Goal: Task Accomplishment & Management: Manage account settings

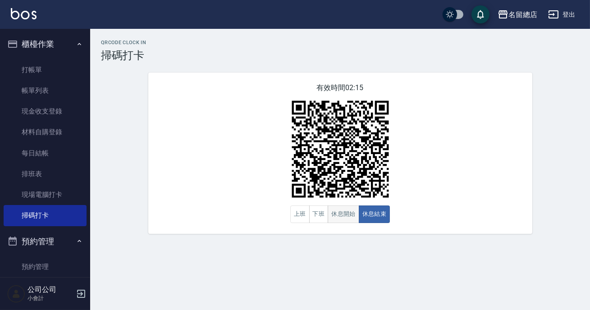
scroll to position [123, 0]
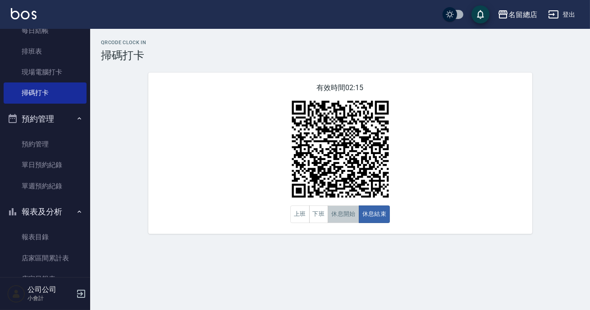
click at [353, 211] on button "休息開始" at bounding box center [344, 215] width 32 height 18
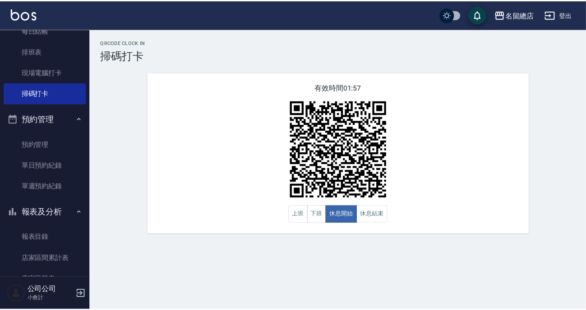
scroll to position [246, 0]
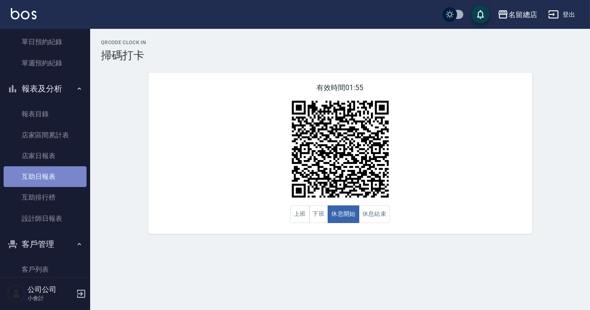
click at [52, 176] on link "互助日報表" at bounding box center [45, 176] width 83 height 21
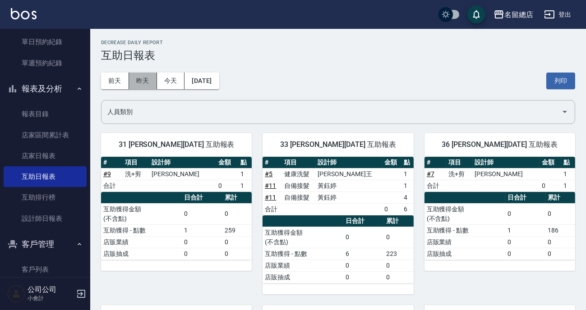
click at [146, 75] on button "昨天" at bounding box center [143, 81] width 28 height 17
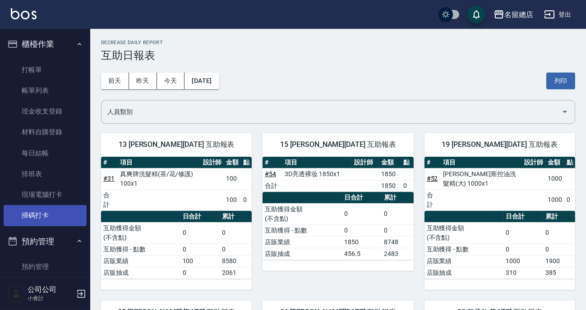
click at [41, 215] on link "掃碼打卡" at bounding box center [45, 215] width 83 height 21
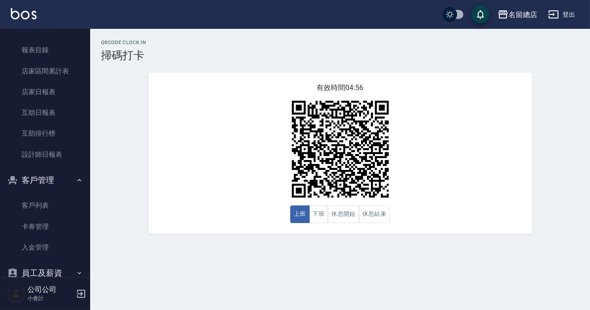
scroll to position [351, 0]
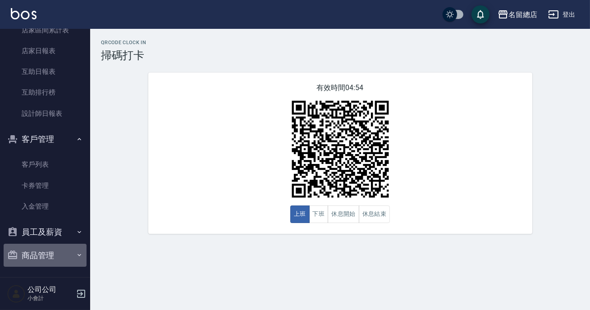
click at [64, 253] on button "商品管理" at bounding box center [45, 255] width 83 height 23
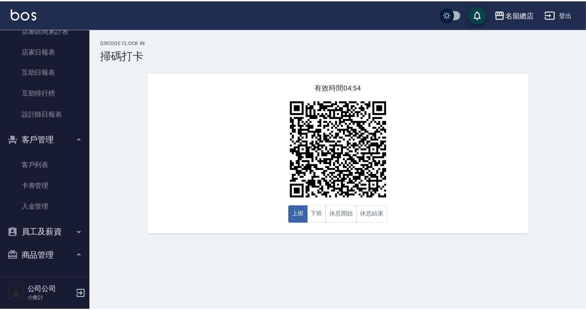
scroll to position [379, 0]
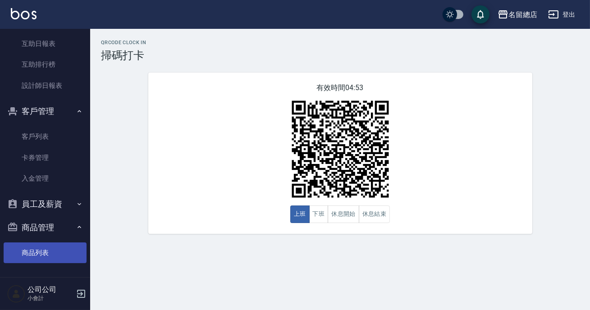
click at [68, 248] on link "商品列表" at bounding box center [45, 253] width 83 height 21
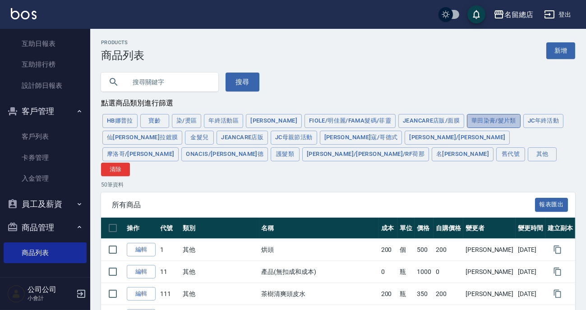
click at [476, 123] on button "華田染膏/髮片類" at bounding box center [494, 121] width 54 height 14
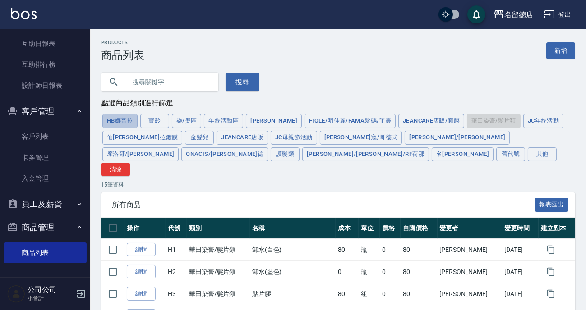
click at [126, 119] on button "HB娜普拉" at bounding box center [119, 121] width 35 height 14
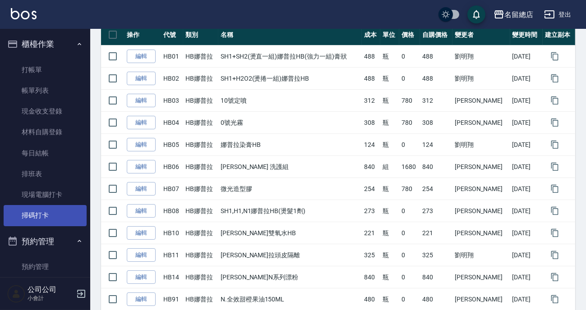
click at [66, 208] on link "掃碼打卡" at bounding box center [45, 215] width 83 height 21
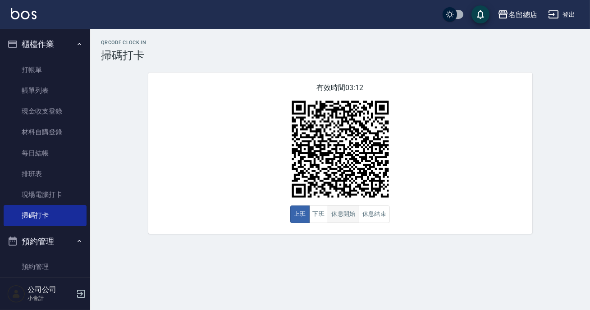
click at [338, 216] on button "休息開始" at bounding box center [344, 215] width 32 height 18
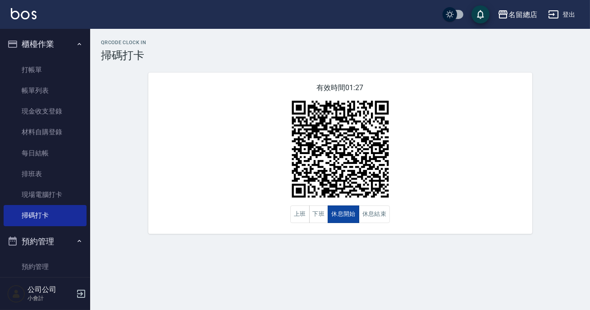
click at [340, 216] on button "休息開始" at bounding box center [344, 215] width 32 height 18
click at [362, 215] on button "休息結束" at bounding box center [375, 215] width 32 height 18
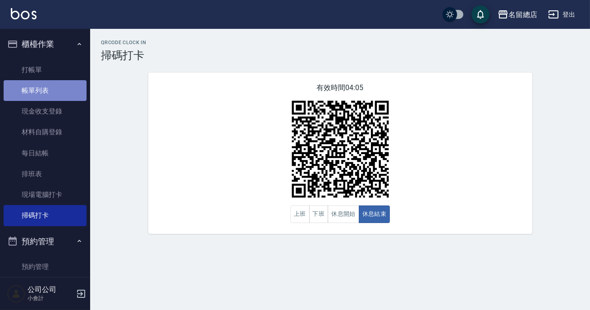
click at [45, 93] on link "帳單列表" at bounding box center [45, 90] width 83 height 21
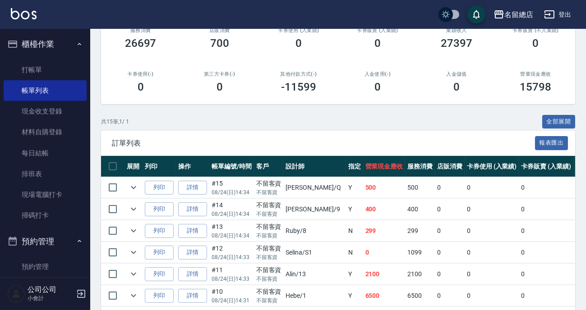
scroll to position [41, 0]
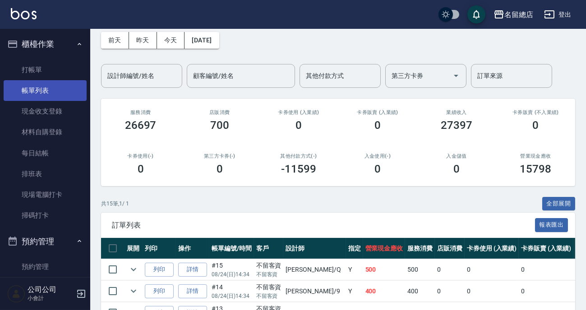
drag, startPoint x: 37, startPoint y: 90, endPoint x: 37, endPoint y: 83, distance: 7.7
click at [37, 90] on link "帳單列表" at bounding box center [45, 90] width 83 height 21
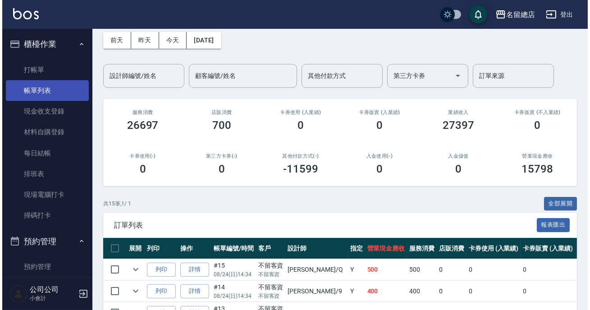
scroll to position [0, 0]
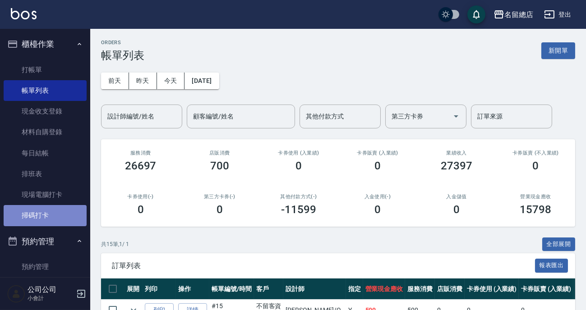
click at [60, 218] on link "掃碼打卡" at bounding box center [45, 215] width 83 height 21
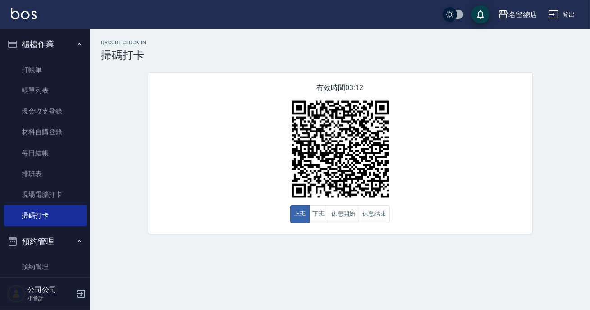
drag, startPoint x: 566, startPoint y: 141, endPoint x: 586, endPoint y: 119, distance: 29.3
click at [566, 141] on div "QRcode Clock In 掃碼打卡 有效時間 03:12 上班 下班 休息開始 休息結束" at bounding box center [340, 137] width 500 height 194
click at [325, 216] on button "下班" at bounding box center [318, 215] width 19 height 18
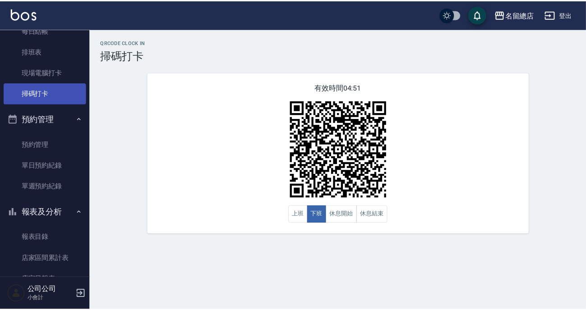
scroll to position [164, 0]
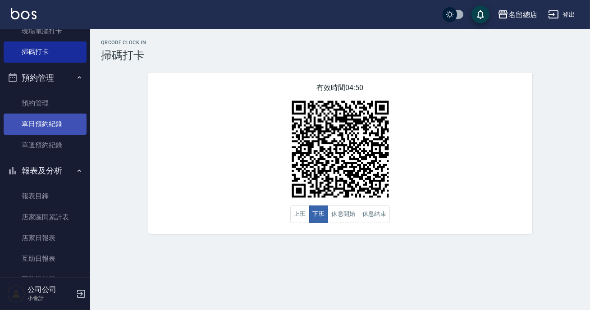
drag, startPoint x: 325, startPoint y: 216, endPoint x: 37, endPoint y: 115, distance: 305.5
click at [37, 115] on div "名留總店 登出 櫃檯作業 打帳單 帳單列表 現金收支登錄 材料自購登錄 每日結帳 排班表 現場電腦打卡 掃碼打卡 預約管理 預約管理 單日預約紀錄 單週預約紀…" at bounding box center [295, 155] width 590 height 310
click at [28, 122] on link "單日預約紀錄" at bounding box center [45, 124] width 83 height 21
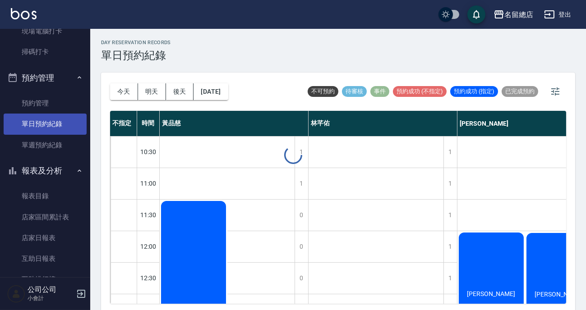
scroll to position [246, 0]
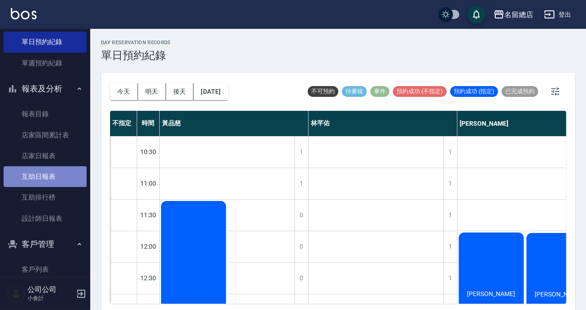
click at [58, 174] on link "互助日報表" at bounding box center [45, 176] width 83 height 21
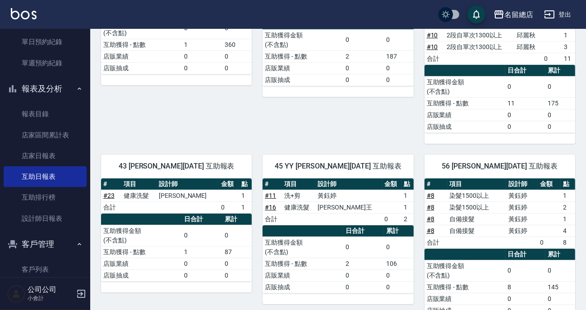
scroll to position [369, 0]
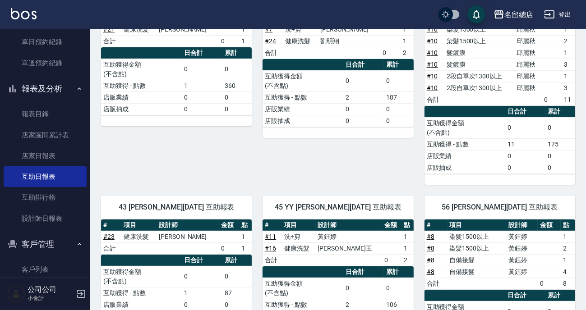
click at [401, 266] on th "累計" at bounding box center [399, 272] width 30 height 12
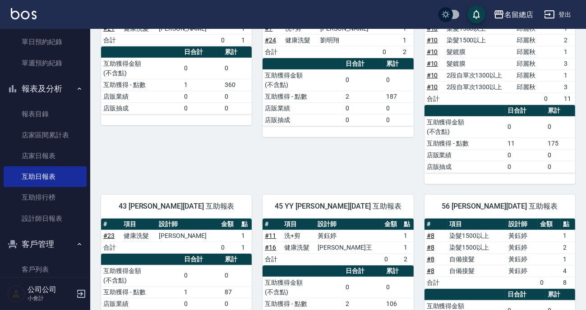
scroll to position [451, 0]
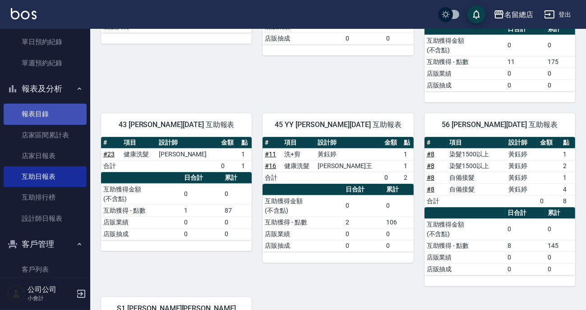
click at [49, 115] on link "報表目錄" at bounding box center [45, 114] width 83 height 21
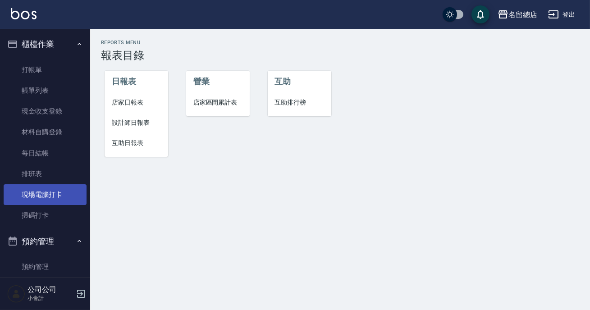
click at [53, 197] on link "現場電腦打卡" at bounding box center [45, 194] width 83 height 21
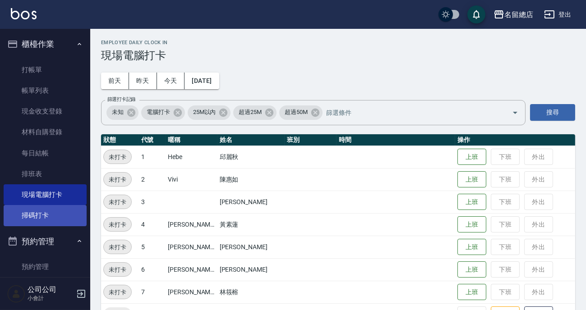
click at [63, 207] on link "掃碼打卡" at bounding box center [45, 215] width 83 height 21
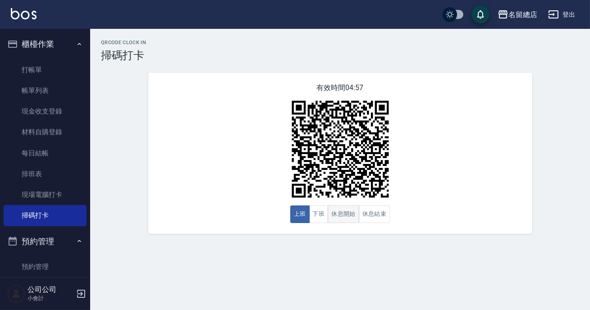
click at [341, 212] on button "休息開始" at bounding box center [344, 215] width 32 height 18
